Goal: Task Accomplishment & Management: Complete application form

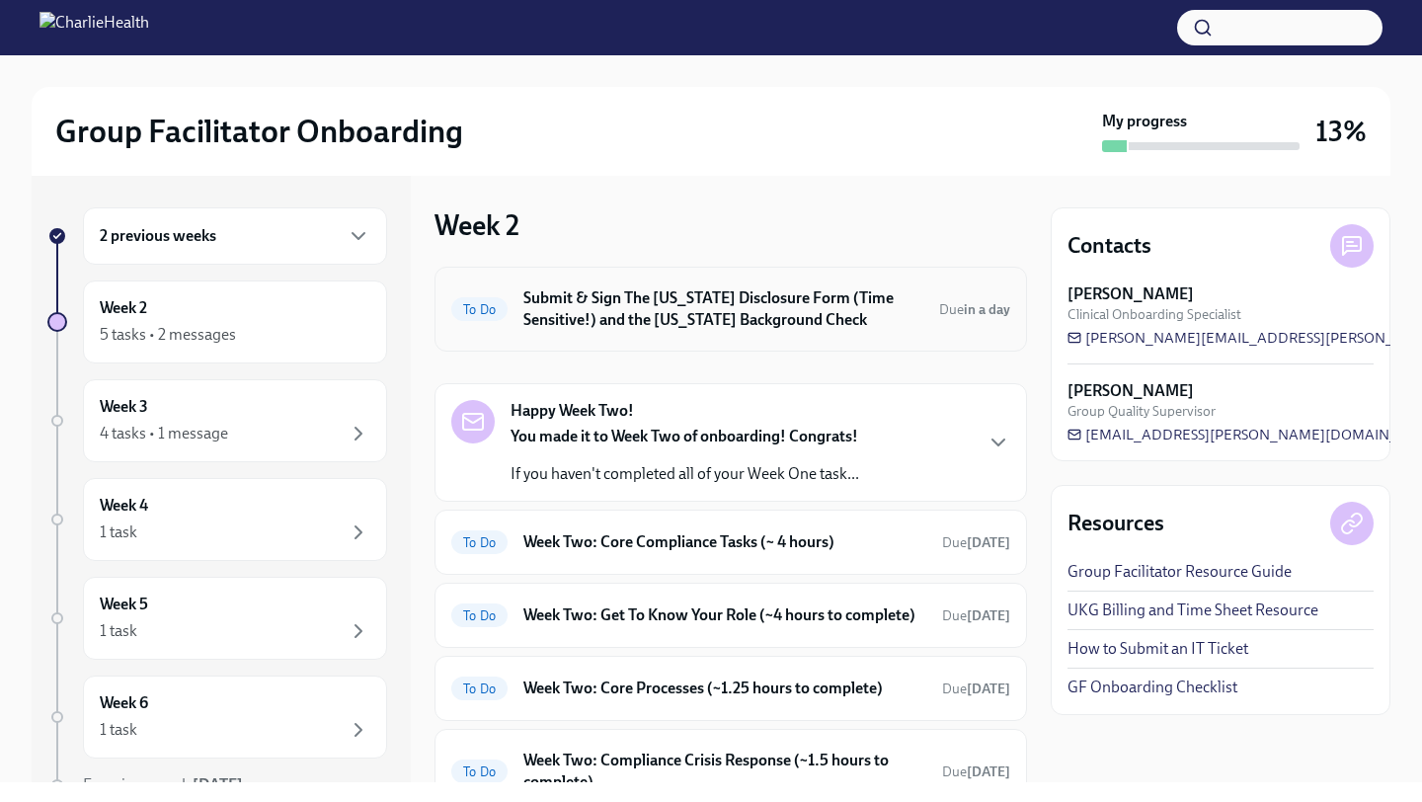
click at [758, 312] on h6 "Submit & Sign The [US_STATE] Disclosure Form (Time Sensitive!) and the [US_STAT…" at bounding box center [723, 308] width 400 height 43
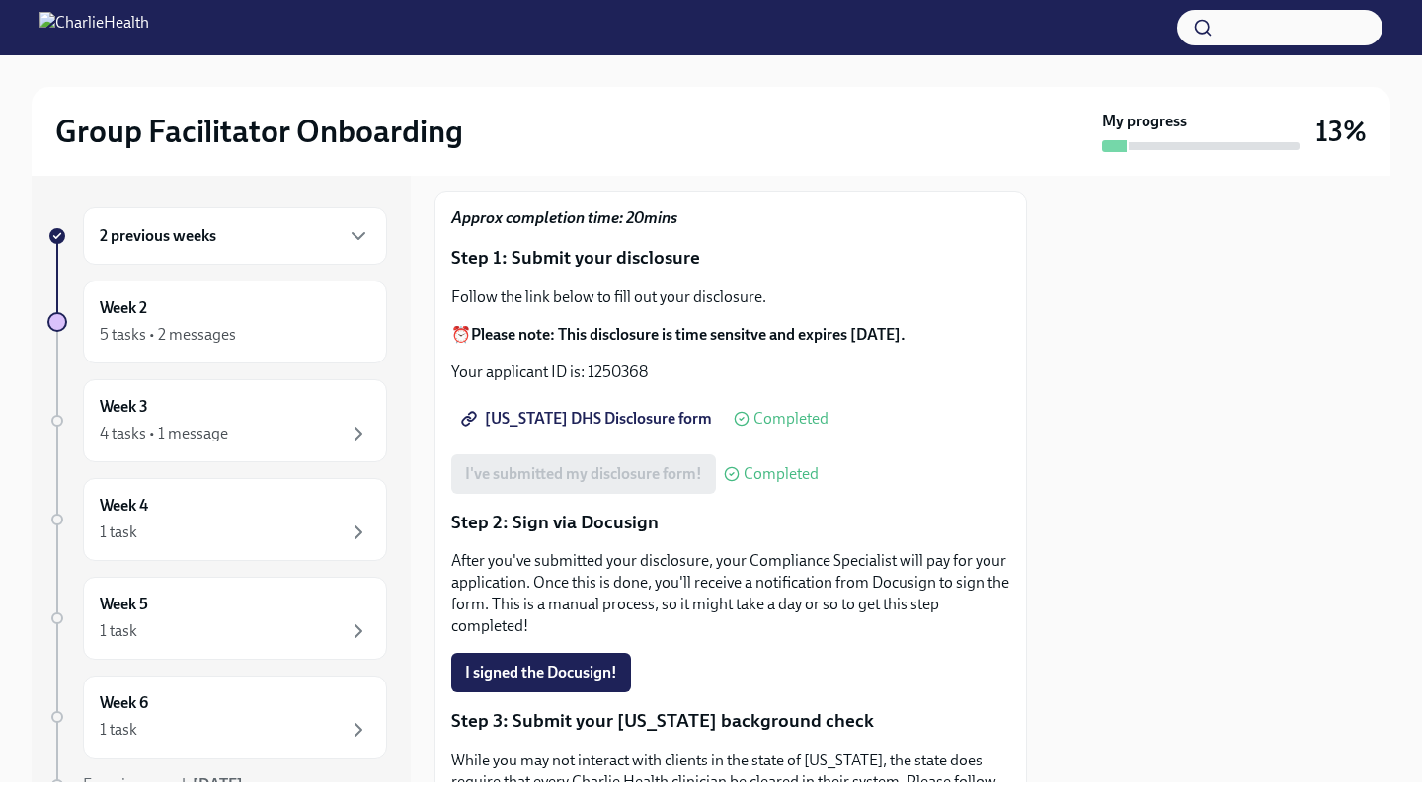
scroll to position [269, 0]
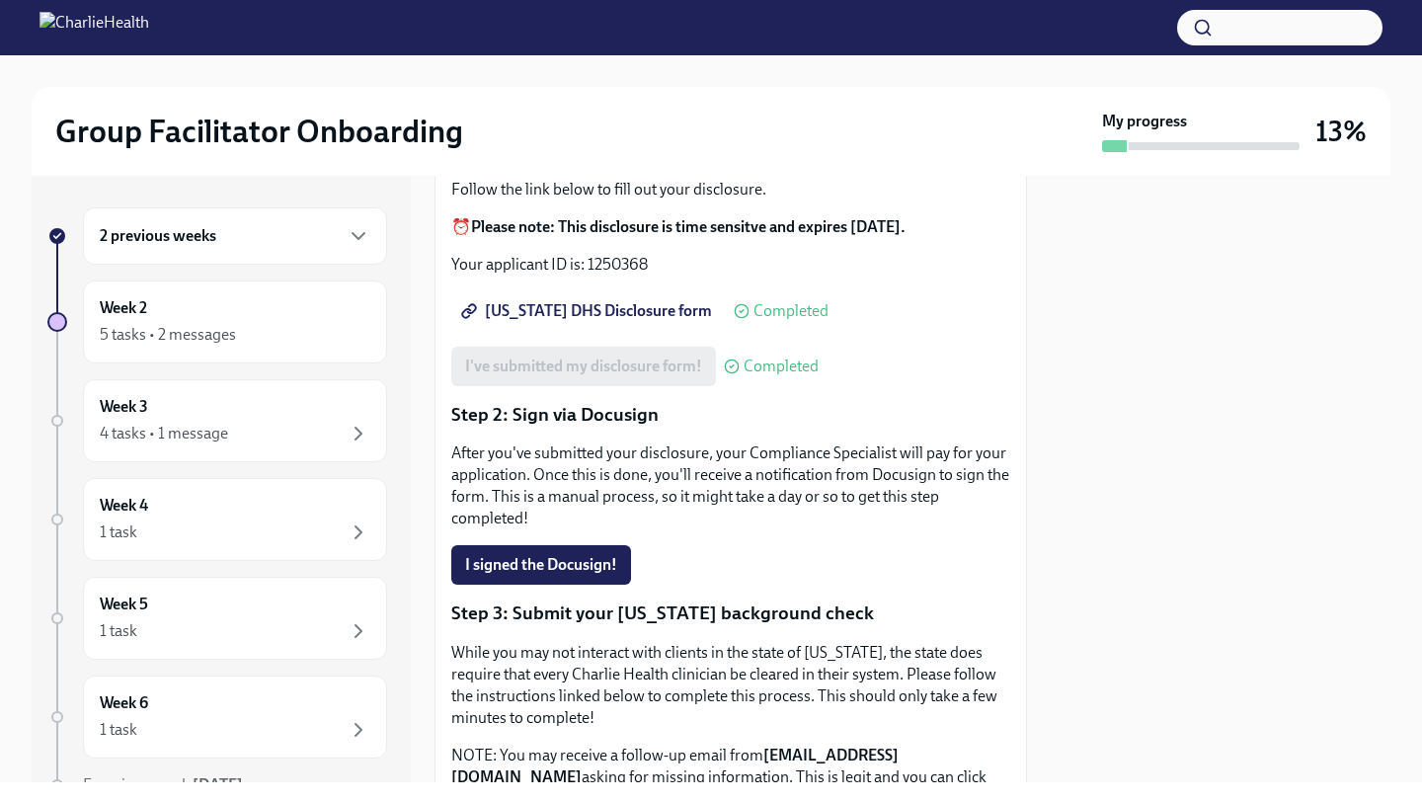
click at [762, 303] on span "Completed" at bounding box center [790, 311] width 75 height 16
click at [574, 301] on span "[US_STATE] DHS Disclosure form" at bounding box center [588, 311] width 247 height 20
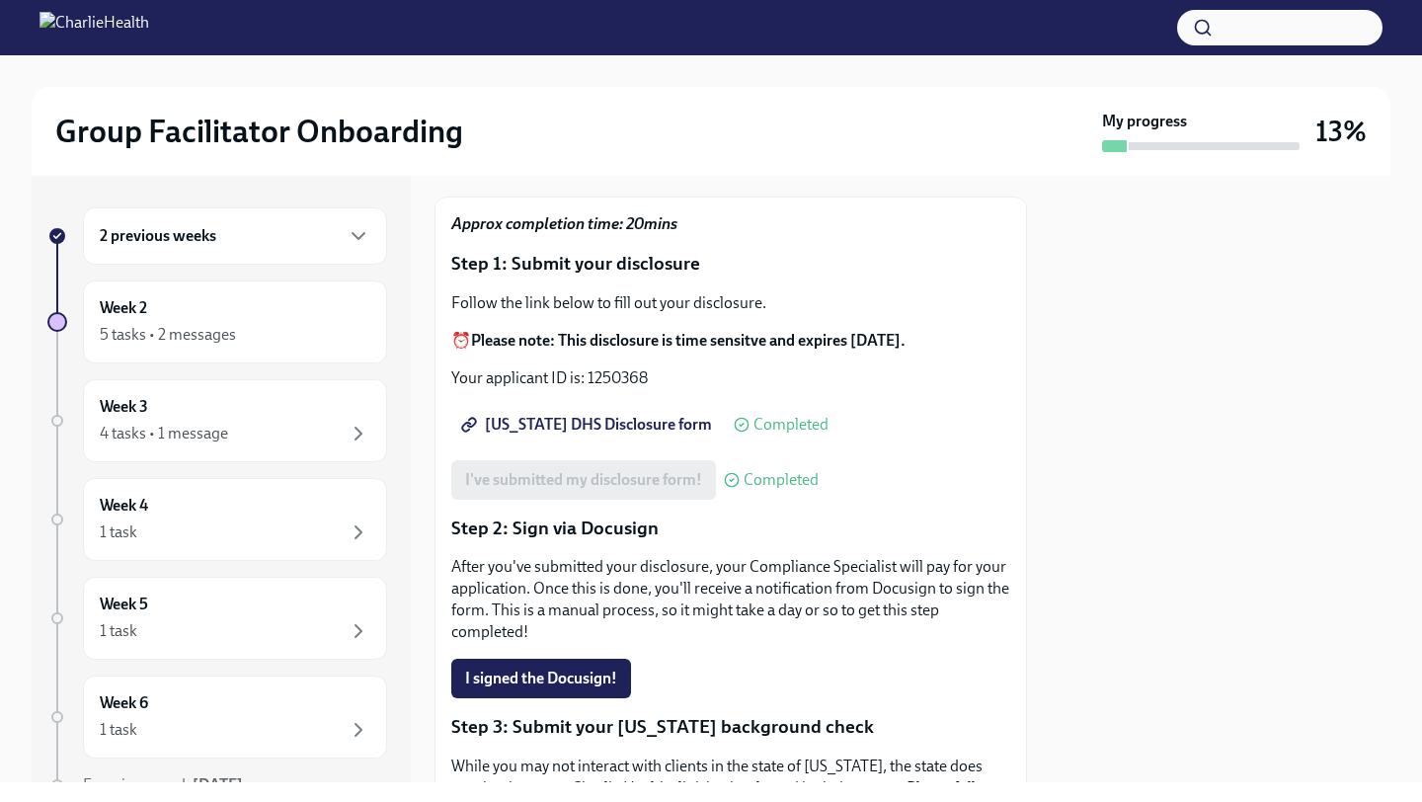
scroll to position [0, 0]
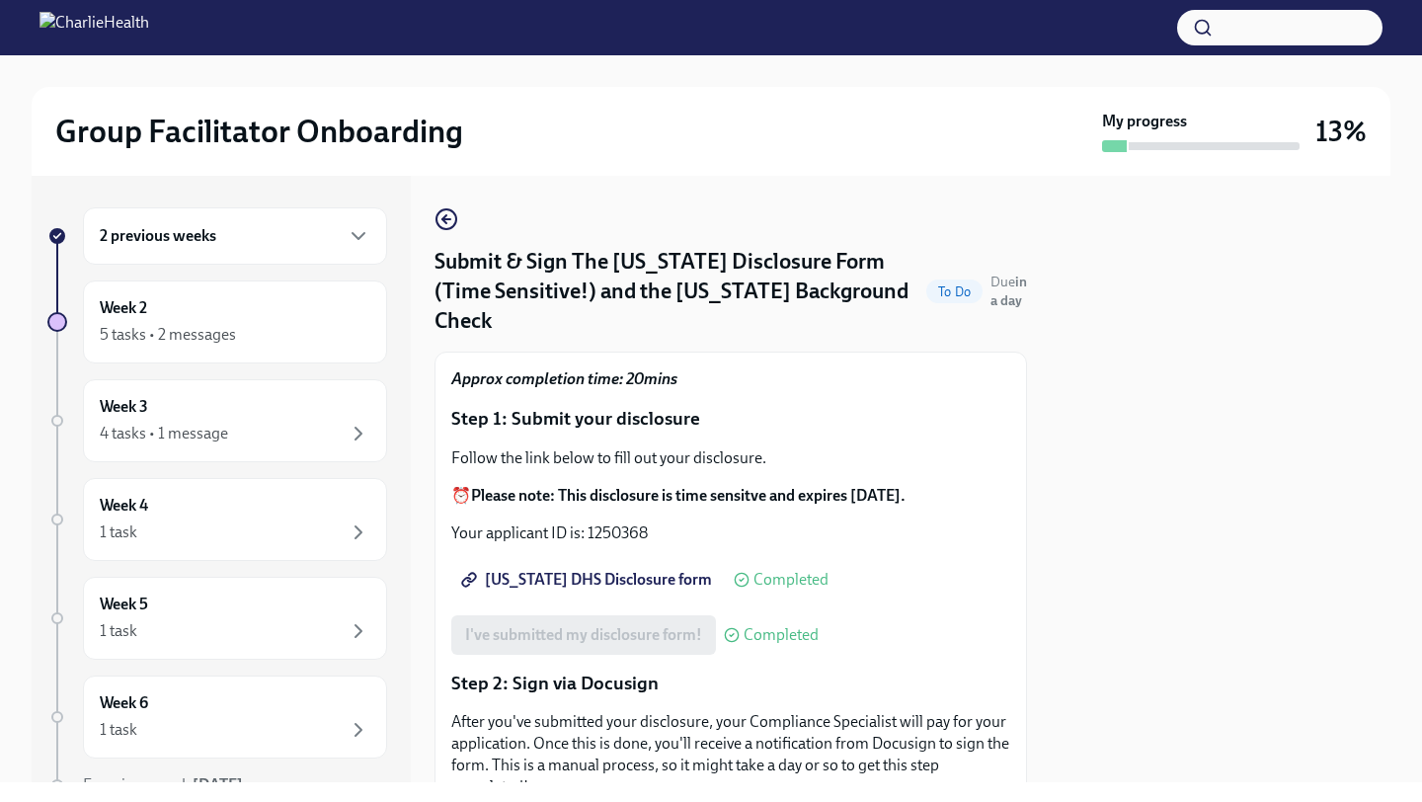
click at [626, 522] on p "Your applicant ID is: 1250368" at bounding box center [730, 533] width 559 height 22
copy p "1250368"
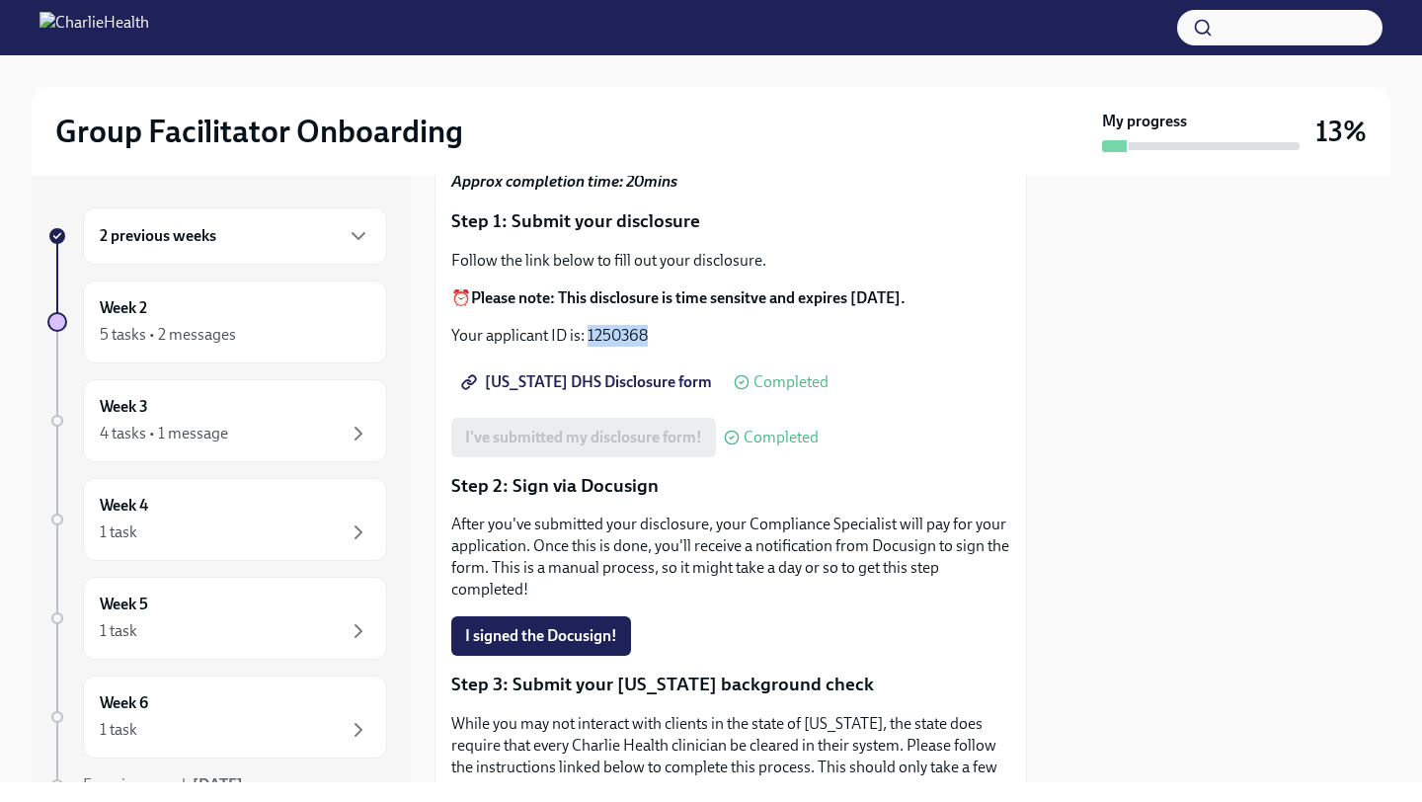
scroll to position [202, 0]
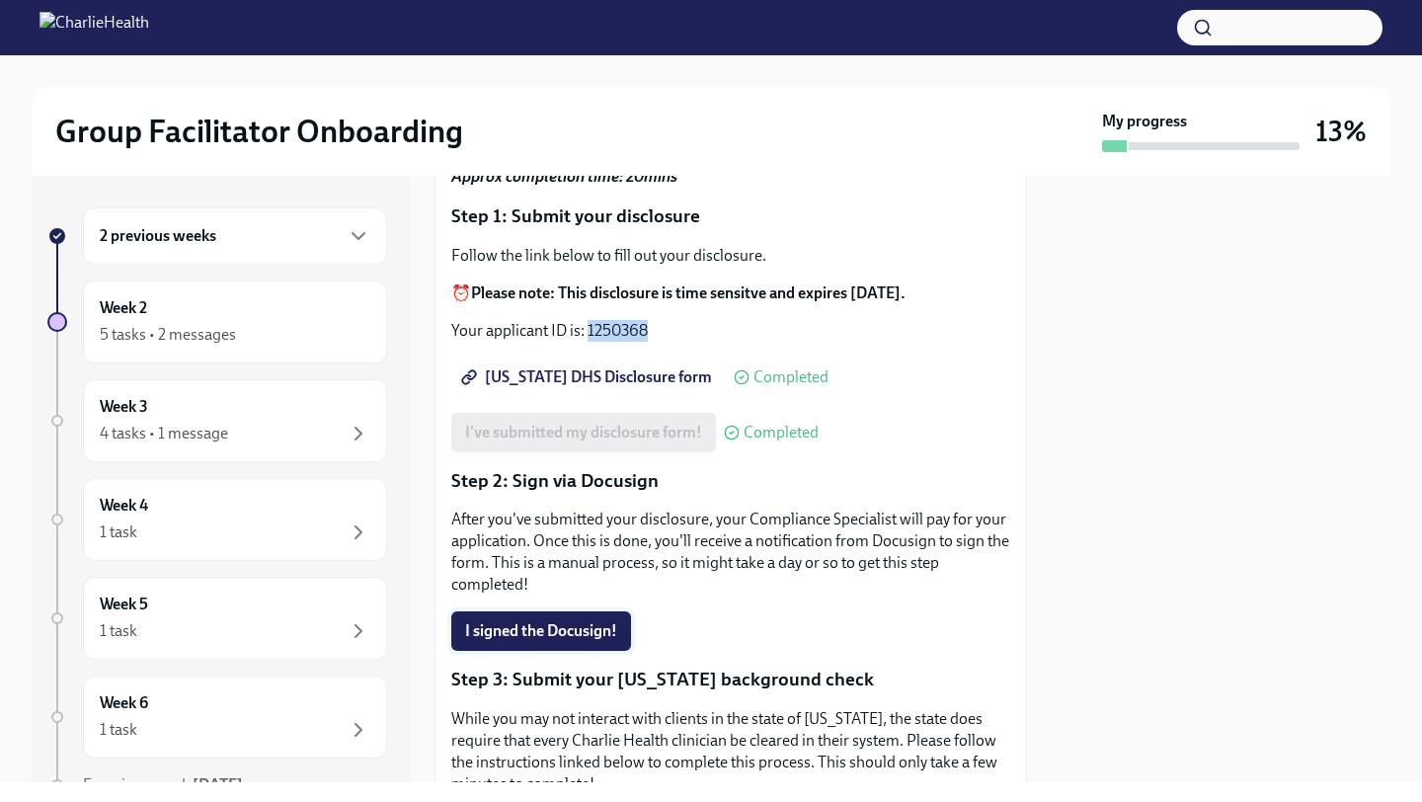
click at [576, 621] on span "I signed the Docusign!" at bounding box center [541, 631] width 152 height 20
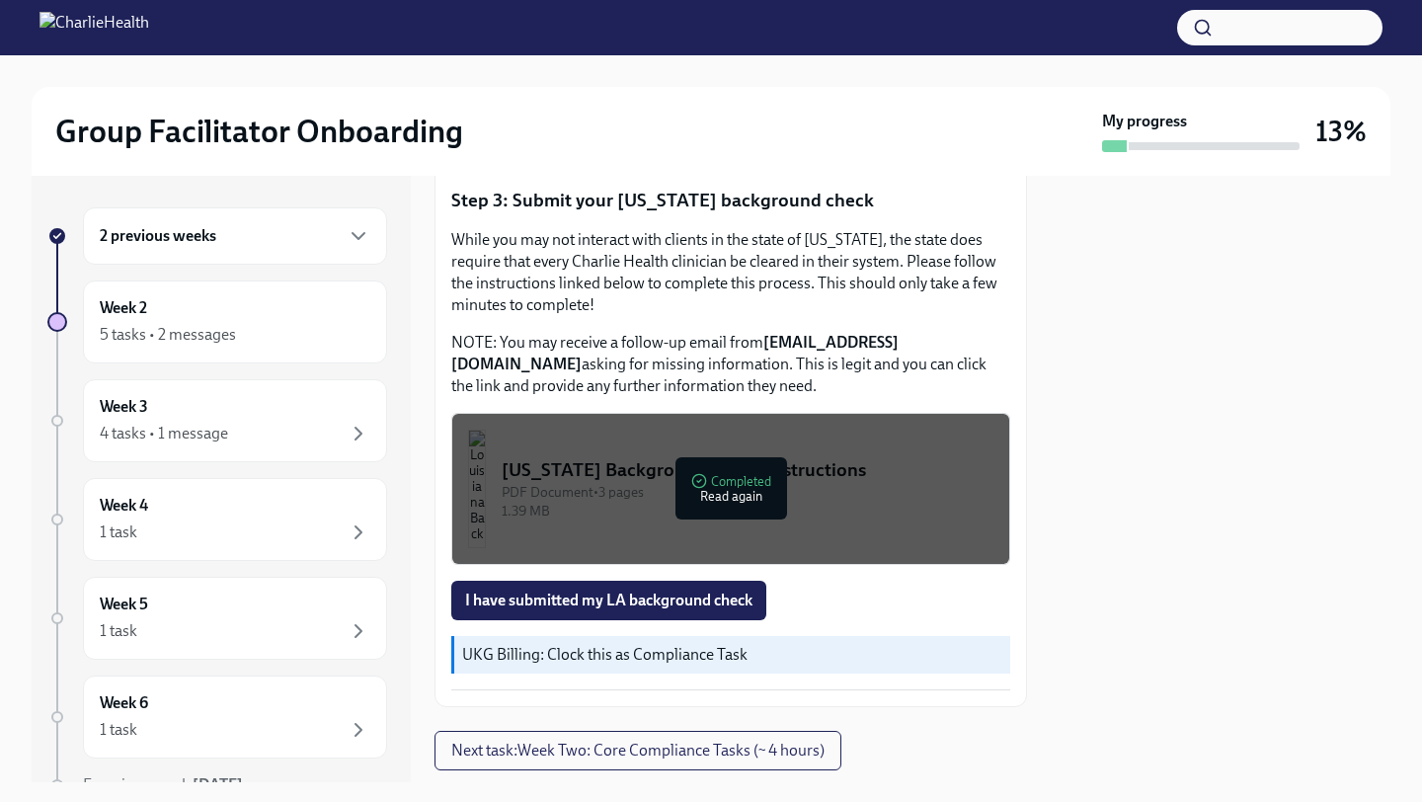
scroll to position [668, 0]
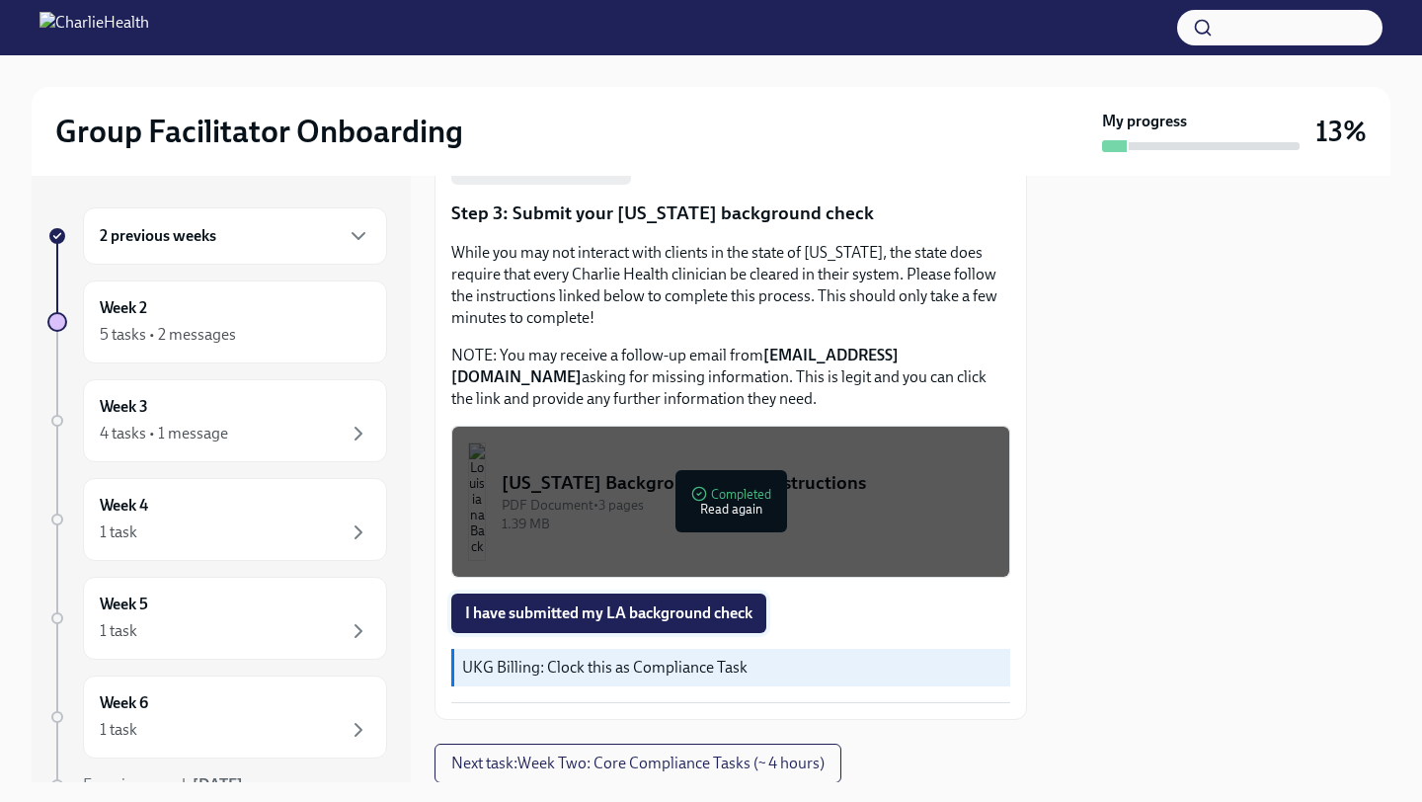
click at [715, 593] on button "I have submitted my LA background check" at bounding box center [608, 612] width 315 height 39
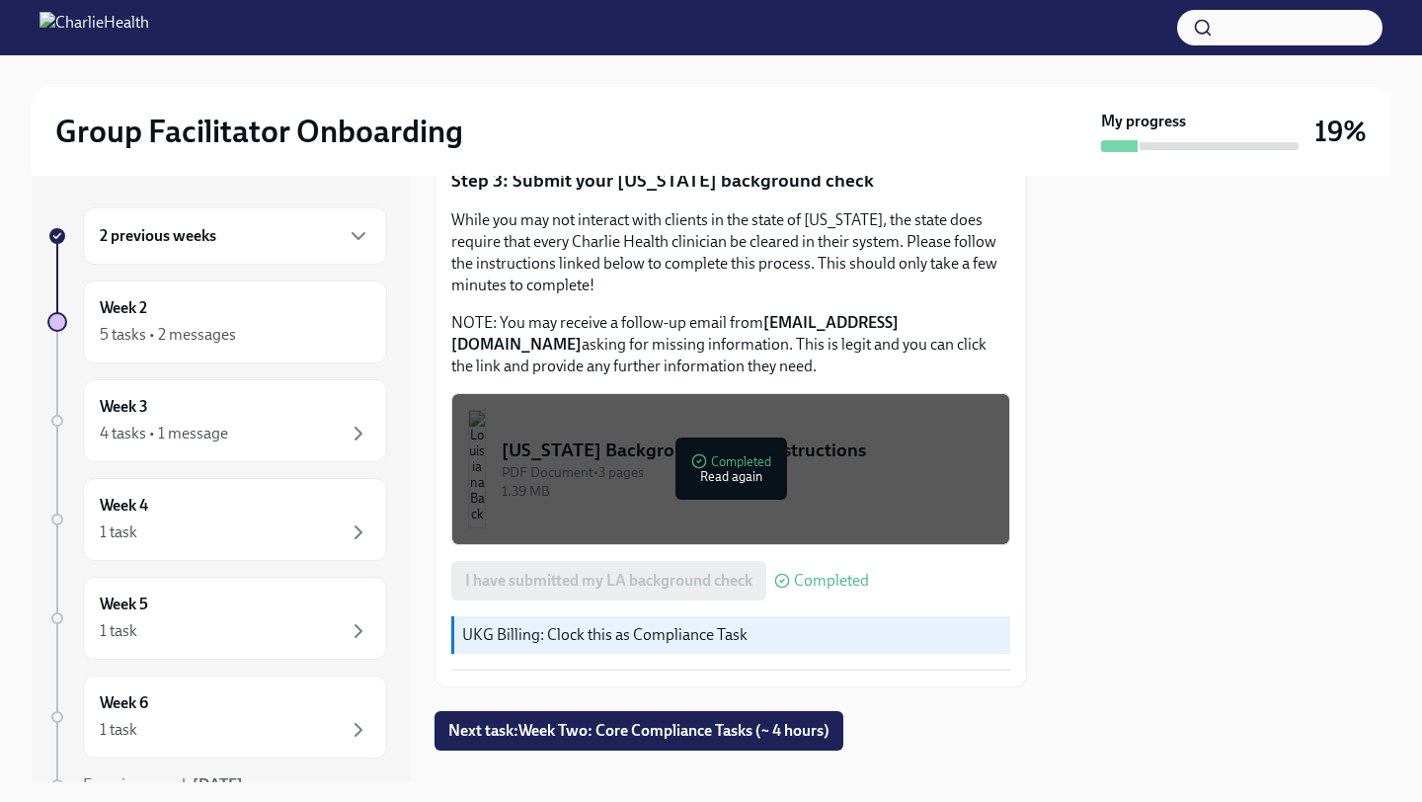
scroll to position [703, 0]
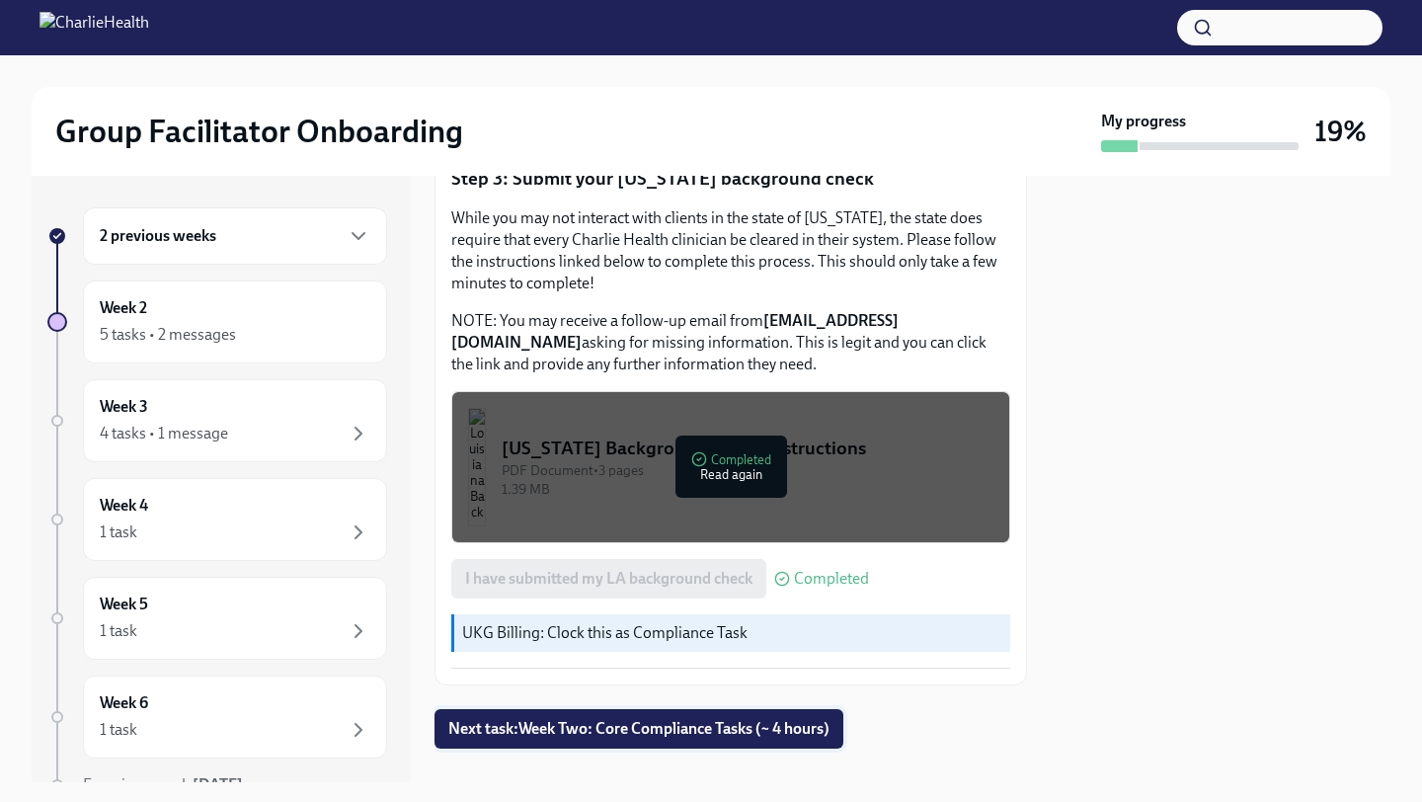
click at [603, 719] on span "Next task : Week Two: Core Compliance Tasks (~ 4 hours)" at bounding box center [638, 729] width 381 height 20
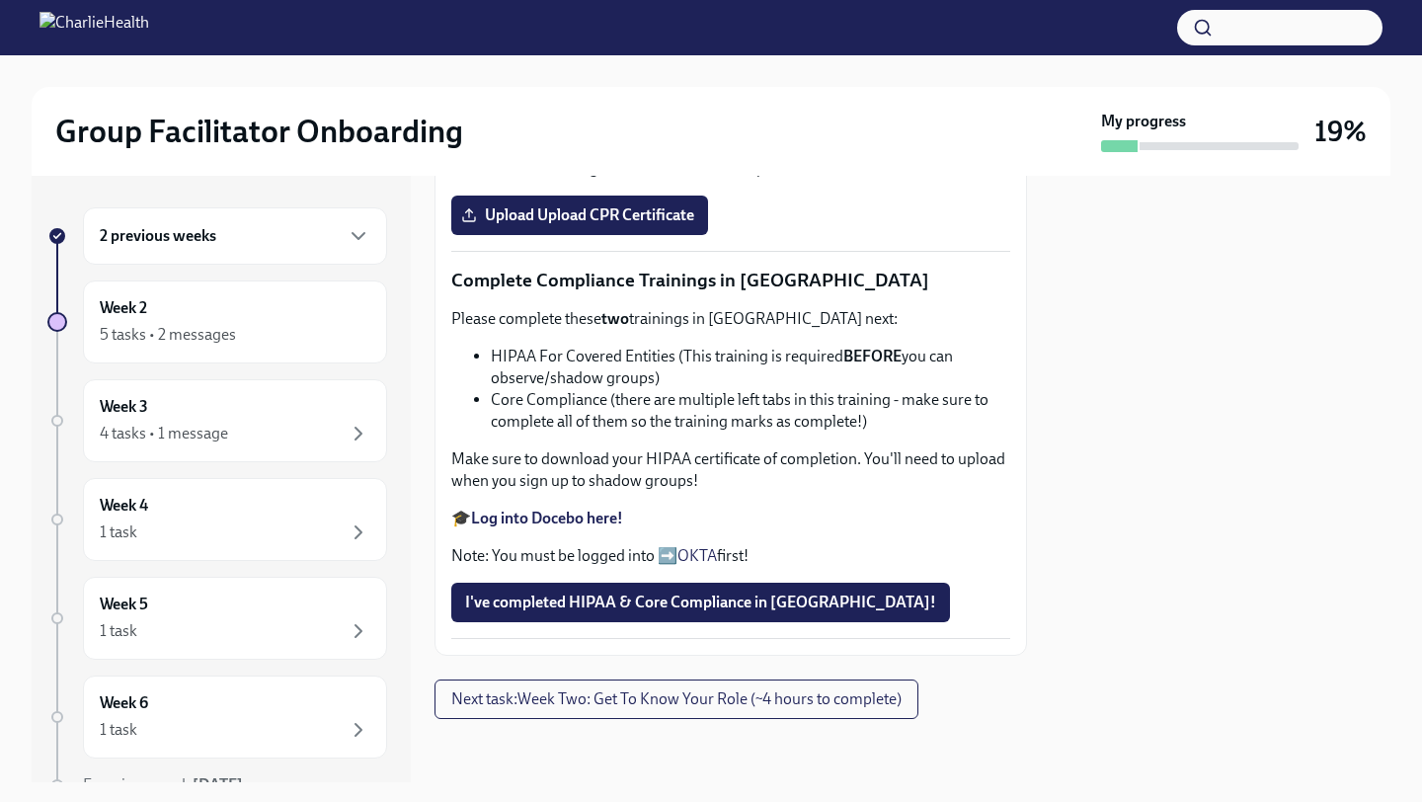
scroll to position [734, 0]
click at [708, 81] on strong "Complete your CPR & First Aid training HERE" at bounding box center [626, 71] width 311 height 19
click at [624, 225] on span "Upload Upload CPR Certificate" at bounding box center [579, 215] width 229 height 20
click at [0, 0] on input "Upload Upload CPR Certificate" at bounding box center [0, 0] width 0 height 0
